Goal: Check status: Check status

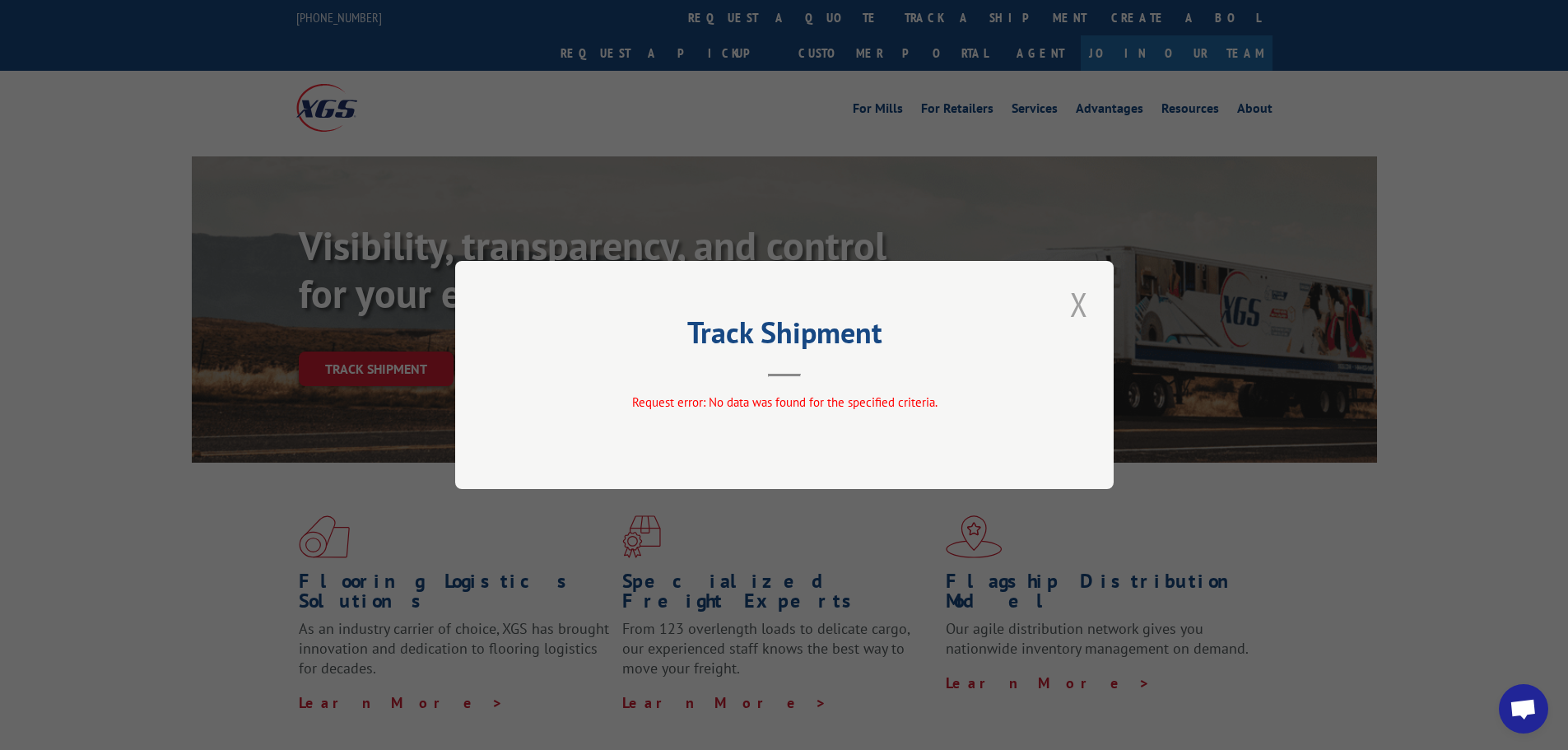
click at [1087, 298] on button "Close modal" at bounding box center [1079, 304] width 28 height 45
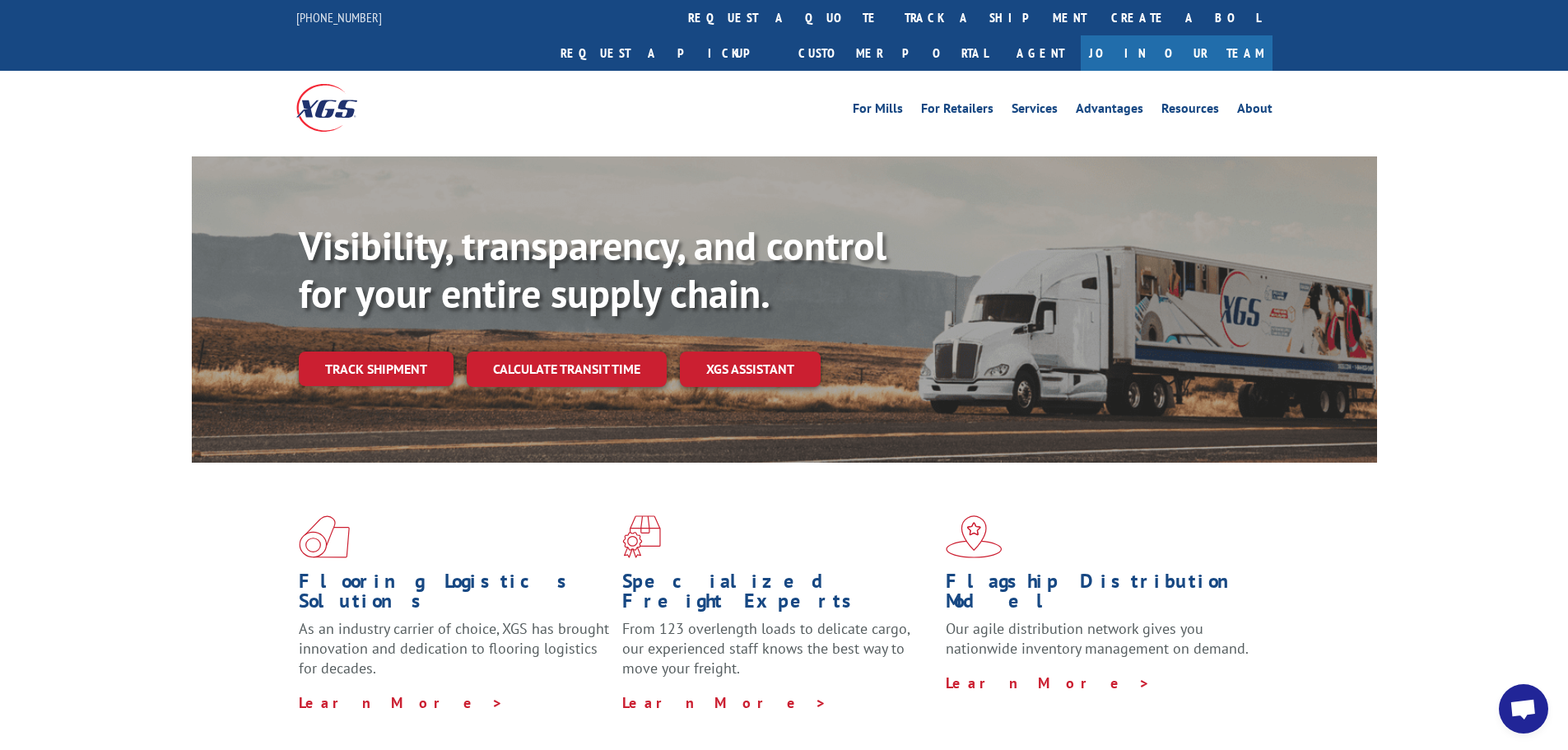
click at [403, 351] on link "Track shipment" at bounding box center [376, 369] width 155 height 35
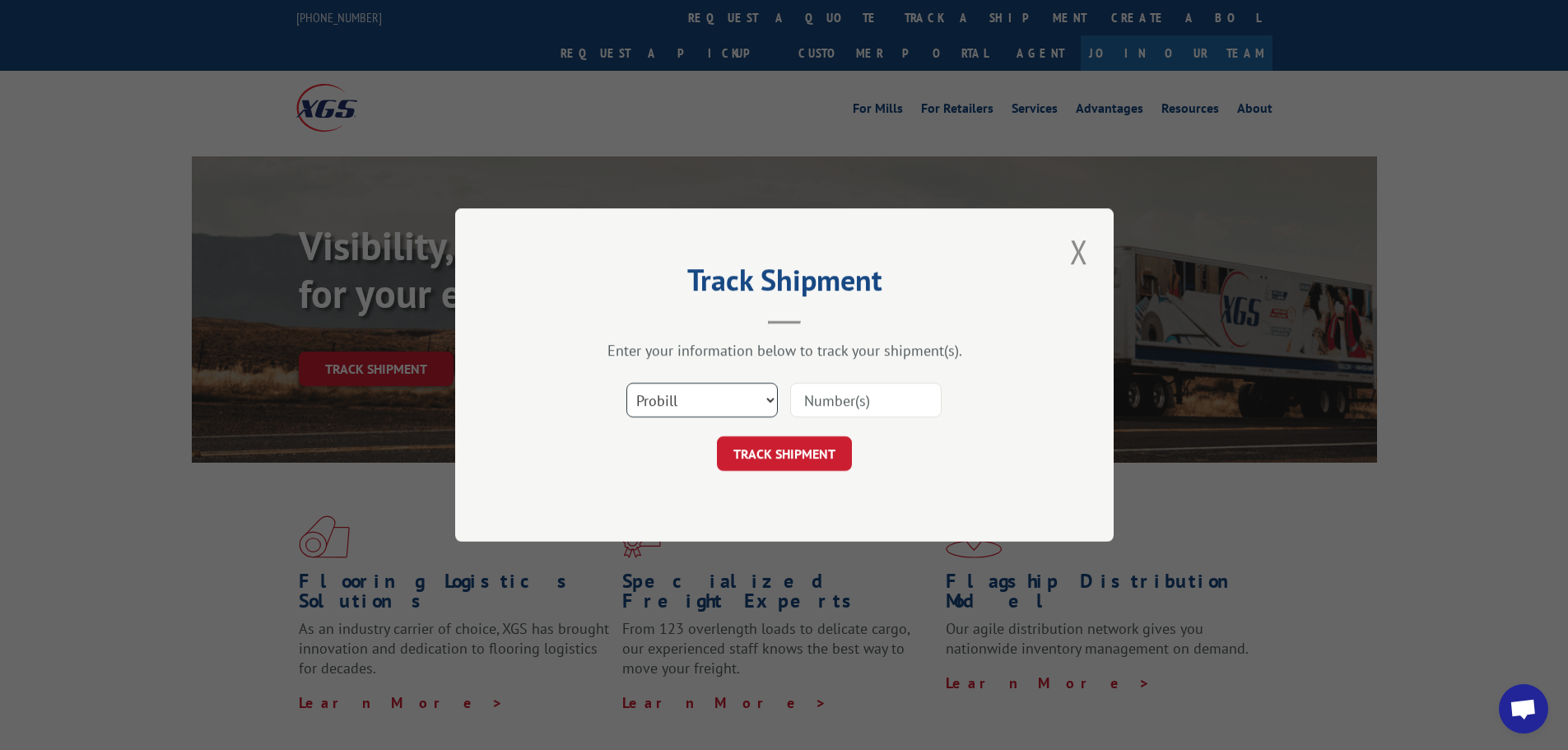
drag, startPoint x: 693, startPoint y: 398, endPoint x: 685, endPoint y: 413, distance: 17.0
click at [693, 398] on select "Select category... Probill BOL PO" at bounding box center [701, 401] width 151 height 35
select select "bol"
click at [626, 383] on select "Select category... Probill BOL PO" at bounding box center [701, 401] width 151 height 35
click at [915, 395] on input at bounding box center [866, 401] width 151 height 35
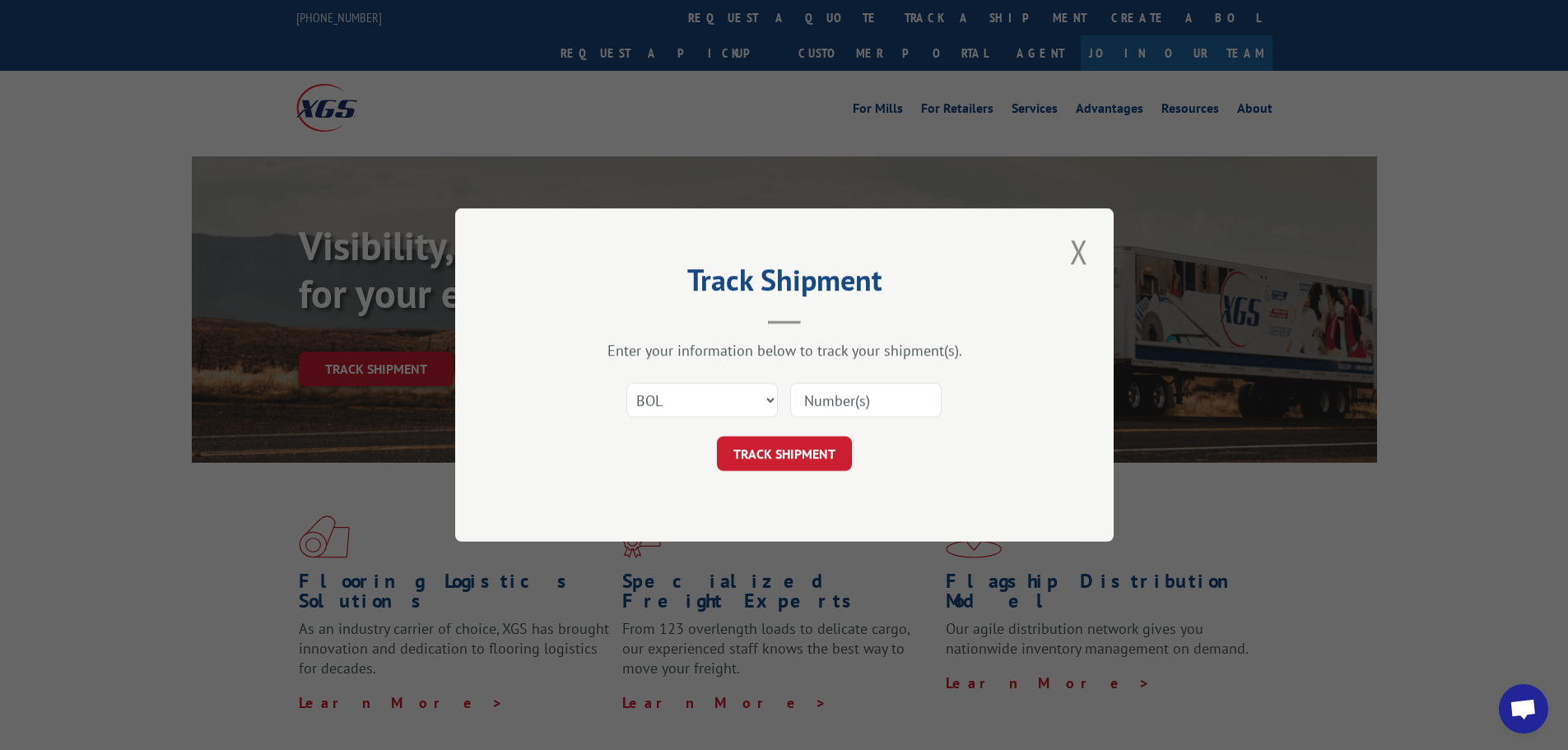
paste input "6100042244"
type input "6100042244"
click at [761, 436] on form "Select category... Probill BOL PO 6100042244 TRACK SHIPMENT" at bounding box center [784, 421] width 494 height 98
click at [755, 453] on button "TRACK SHIPMENT" at bounding box center [784, 454] width 135 height 35
